Goal: Navigation & Orientation: Find specific page/section

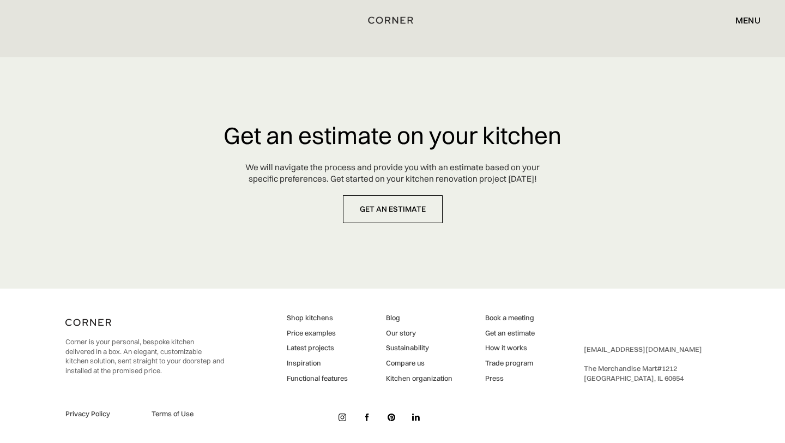
scroll to position [5286, 0]
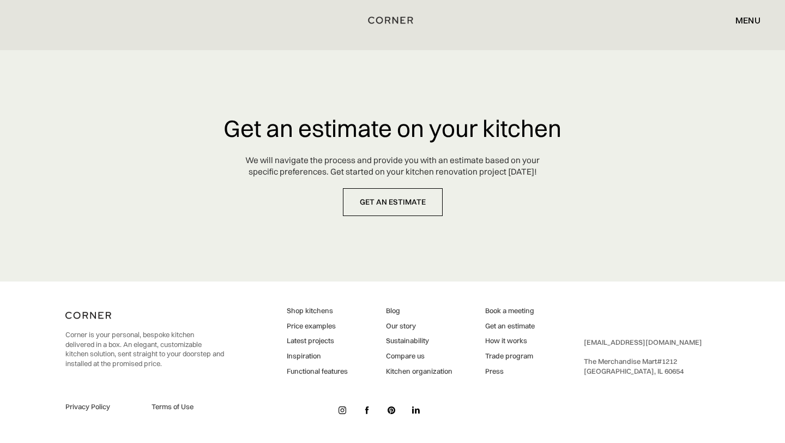
click at [606, 372] on div "[EMAIL_ADDRESS][DOMAIN_NAME] ‍ The Merchandise Mart #[GEOGRAPHIC_DATA]" at bounding box center [643, 357] width 118 height 38
click at [494, 372] on link "Press" at bounding box center [510, 371] width 50 height 10
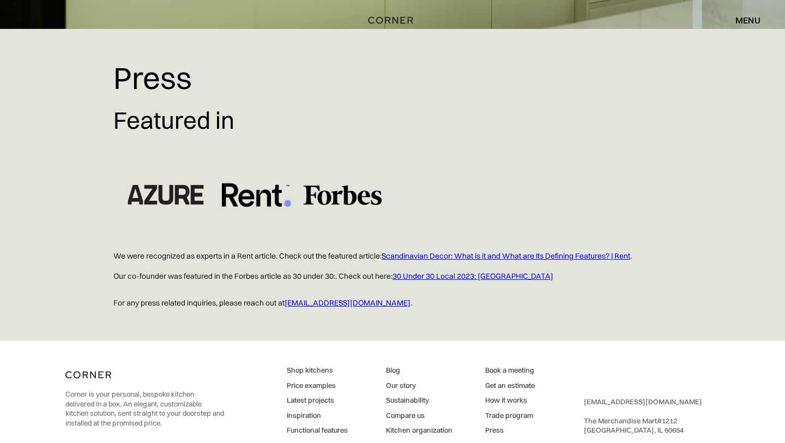
scroll to position [249, 0]
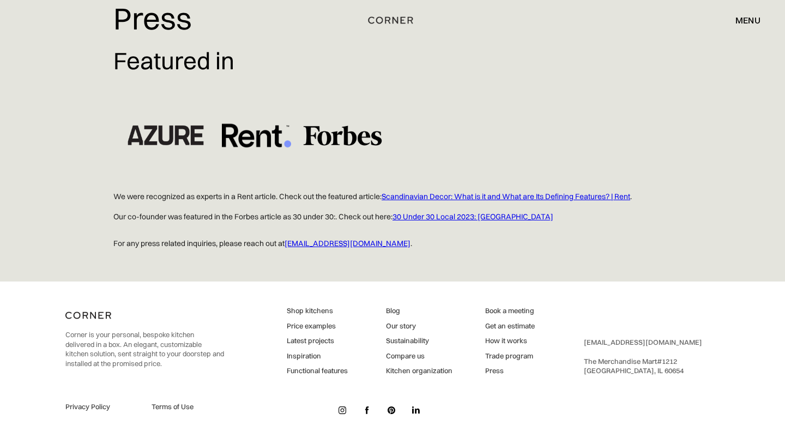
click at [389, 309] on link "Blog" at bounding box center [419, 311] width 67 height 10
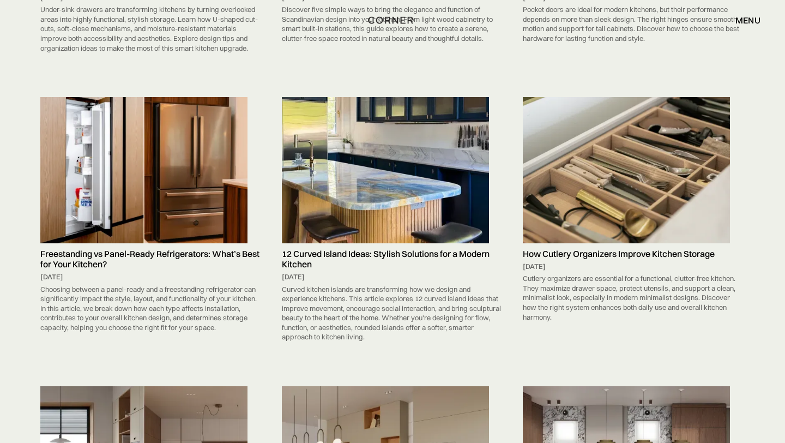
scroll to position [2306, 0]
